Goal: Task Accomplishment & Management: Use online tool/utility

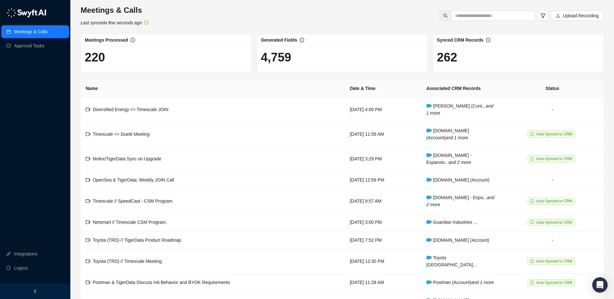
click at [28, 30] on link "Meetings & Calls" at bounding box center [31, 31] width 34 height 13
click at [29, 12] on img at bounding box center [26, 13] width 40 height 10
click at [30, 31] on link "Meetings & Calls" at bounding box center [31, 31] width 34 height 13
click at [572, 15] on span "Upload Recording" at bounding box center [581, 15] width 36 height 7
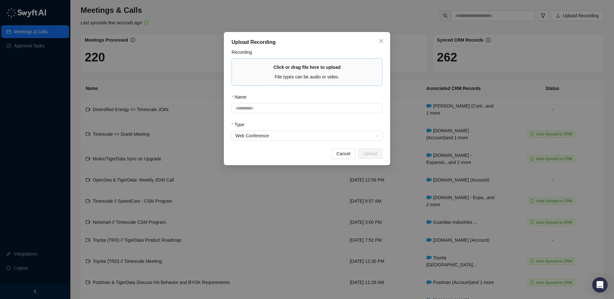
type input "**********"
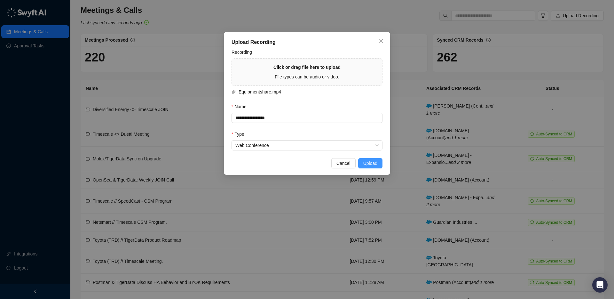
click at [370, 163] on span "Upload" at bounding box center [370, 163] width 14 height 7
